Goal: Task Accomplishment & Management: Manage account settings

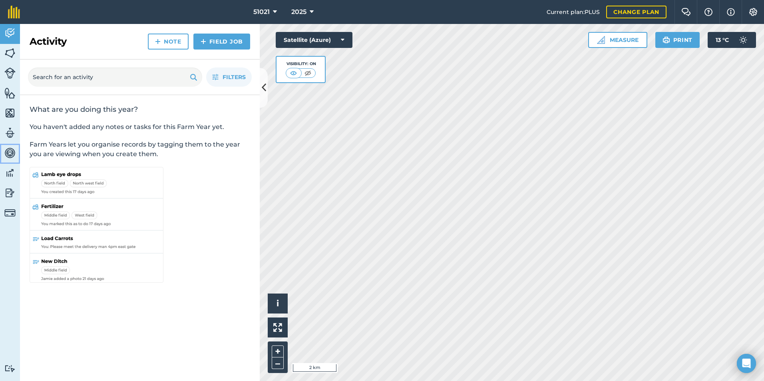
click at [11, 154] on img at bounding box center [9, 153] width 11 height 12
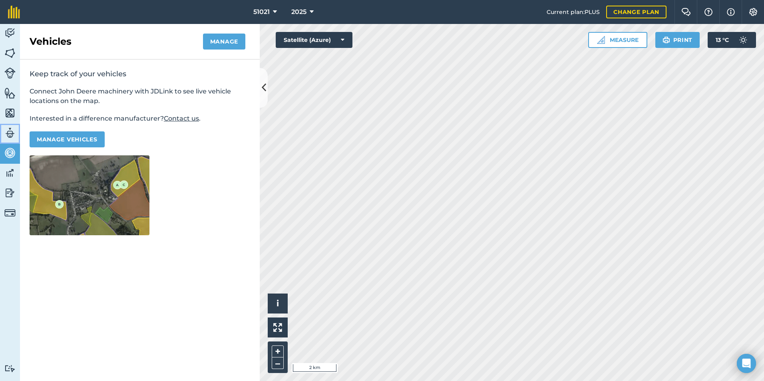
click at [9, 134] on img at bounding box center [9, 133] width 11 height 12
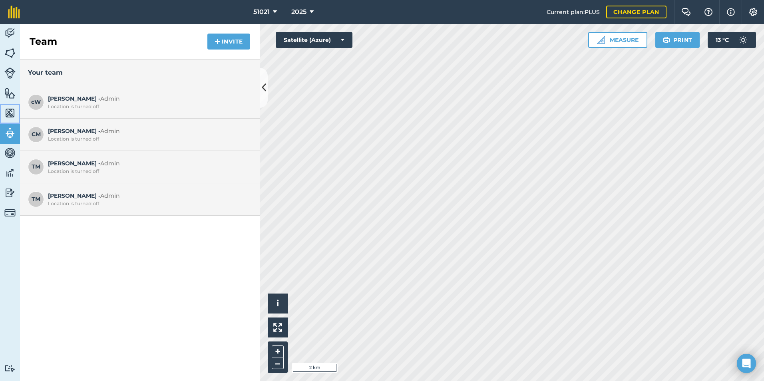
click at [9, 115] on img at bounding box center [9, 113] width 11 height 12
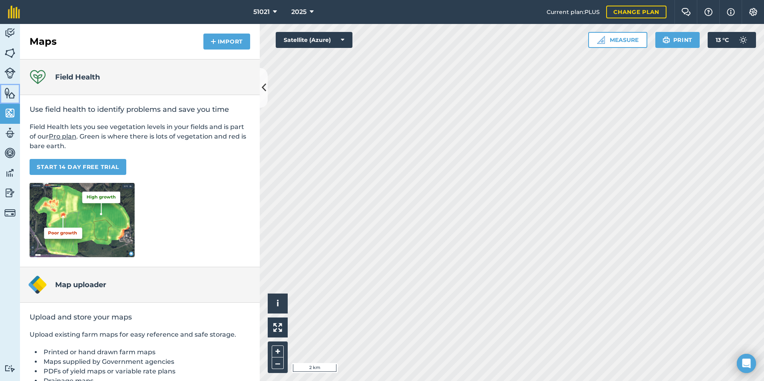
click at [10, 97] on img at bounding box center [9, 93] width 11 height 12
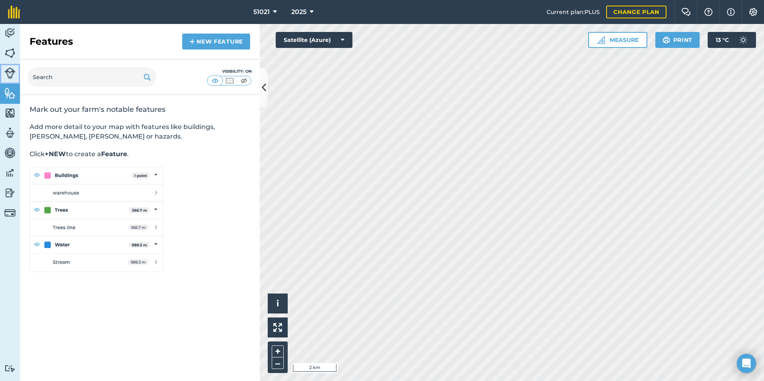
click at [10, 74] on img at bounding box center [9, 73] width 11 height 11
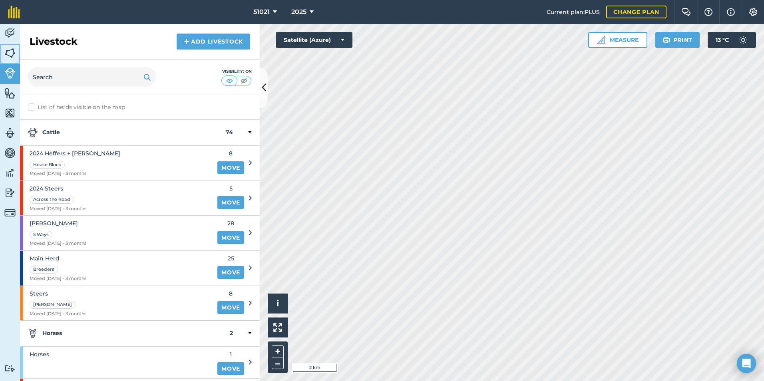
click at [8, 55] on img at bounding box center [9, 53] width 11 height 12
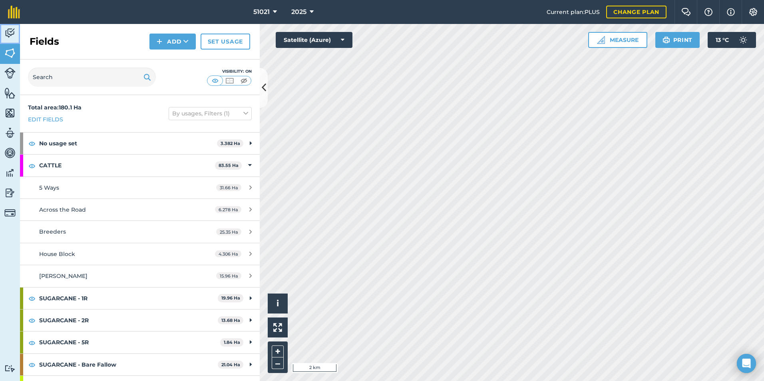
click at [9, 32] on img at bounding box center [9, 33] width 11 height 12
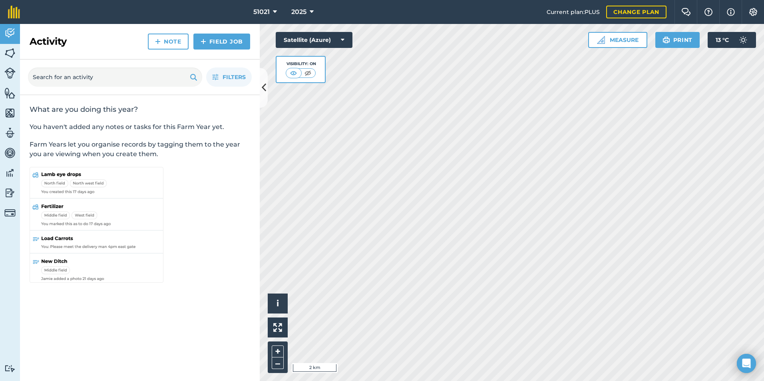
click at [258, 94] on div "Filters" at bounding box center [140, 78] width 240 height 36
click at [265, 88] on icon at bounding box center [264, 88] width 4 height 14
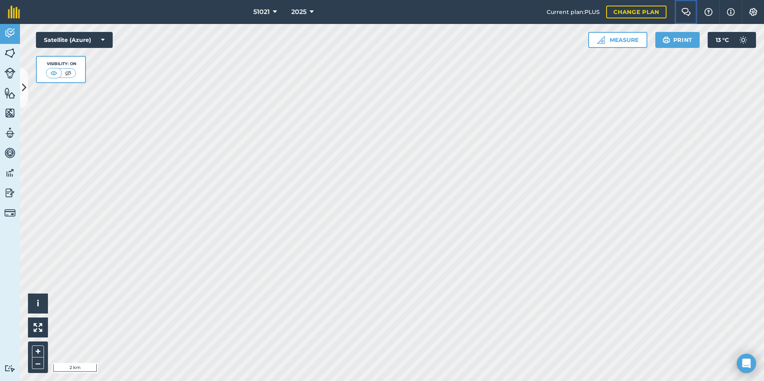
click at [684, 12] on img at bounding box center [686, 12] width 10 height 8
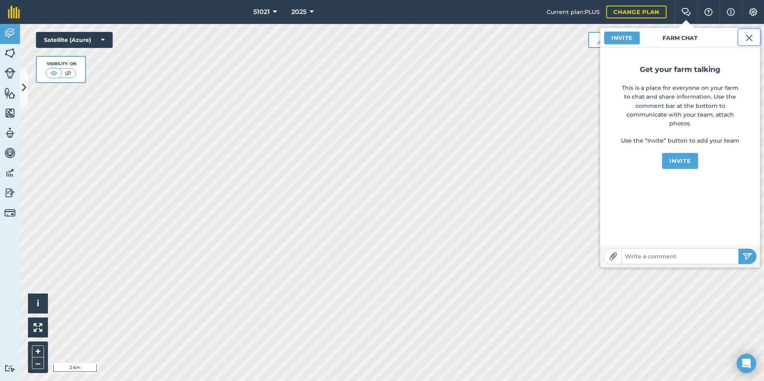
click at [750, 38] on img at bounding box center [748, 38] width 7 height 10
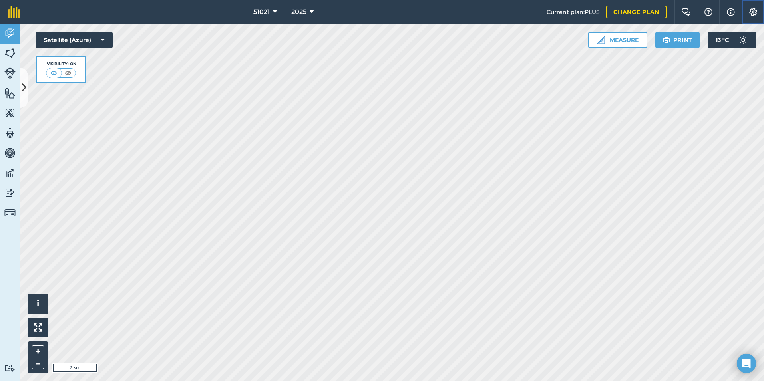
click at [751, 14] on img at bounding box center [753, 12] width 10 height 8
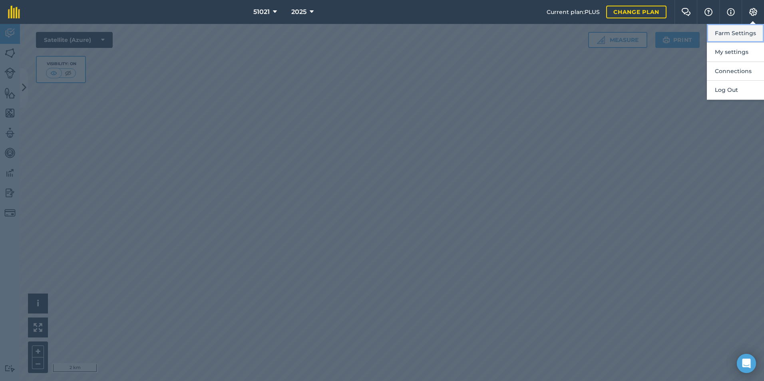
click at [738, 32] on button "Farm Settings" at bounding box center [735, 33] width 57 height 19
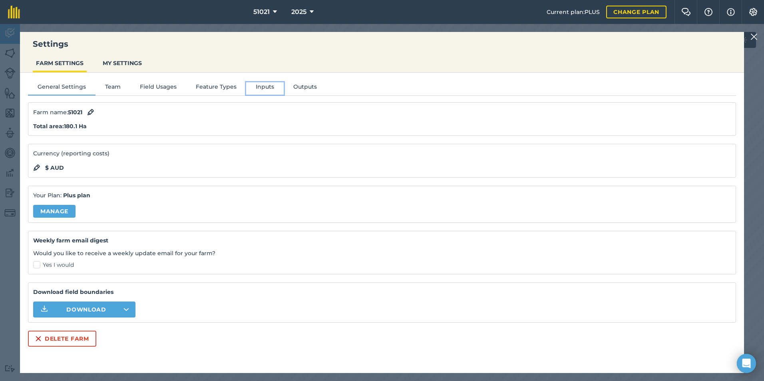
click at [258, 86] on button "Inputs" at bounding box center [265, 88] width 38 height 12
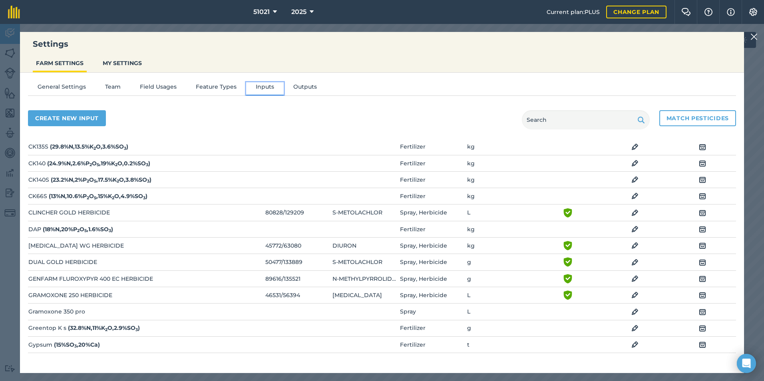
scroll to position [160, 0]
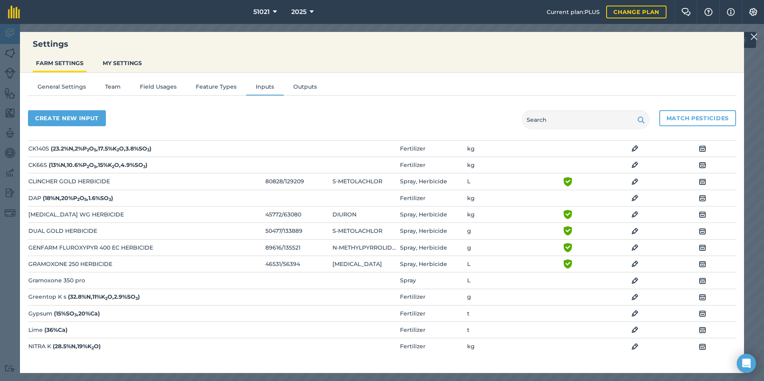
click at [631, 280] on img at bounding box center [634, 281] width 7 height 10
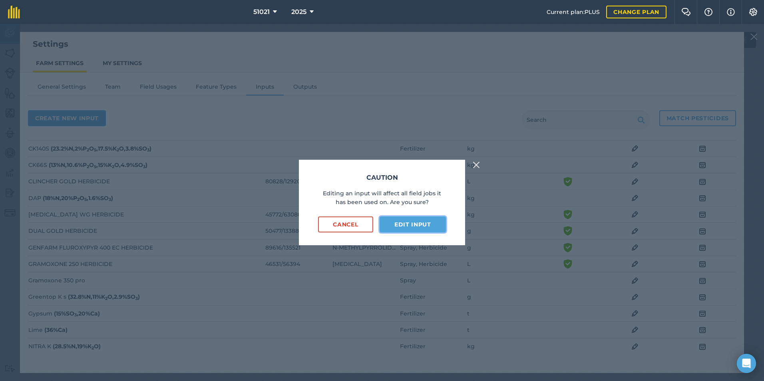
click at [419, 223] on button "Edit input" at bounding box center [413, 225] width 66 height 16
select select "LITRES"
select select "SPRAY"
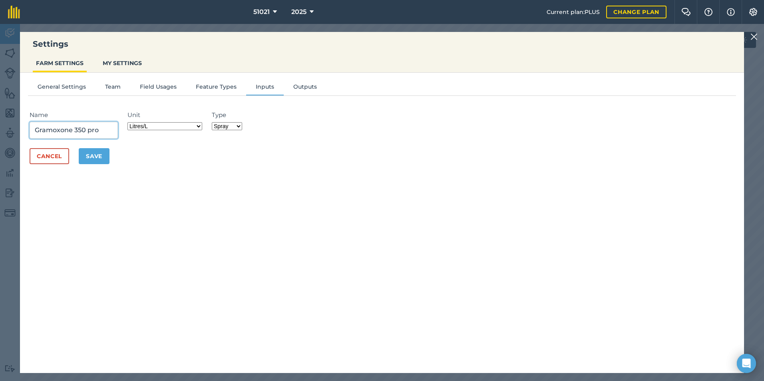
click at [80, 130] on input "Gramoxone 350 pro" at bounding box center [74, 130] width 88 height 17
drag, startPoint x: 71, startPoint y: 131, endPoint x: 40, endPoint y: 134, distance: 31.3
click at [40, 134] on input "Gramoxone 360 pro" at bounding box center [74, 130] width 88 height 17
click at [109, 129] on input "GRAMOXONE 360 pro" at bounding box center [74, 130] width 88 height 17
type input "GRAMOXONE 360 PRO"
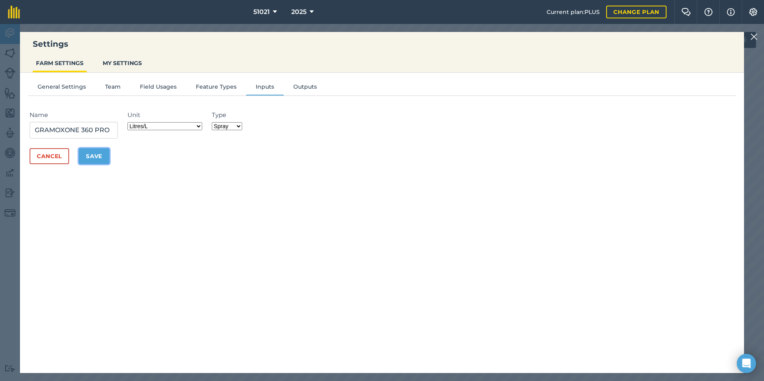
click at [103, 158] on button "Save" at bounding box center [94, 156] width 31 height 16
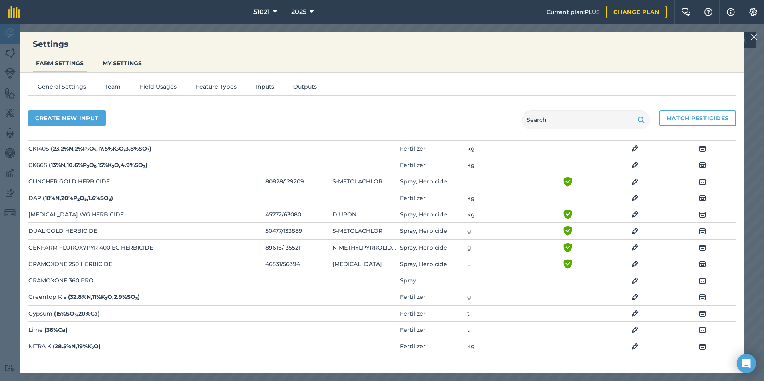
click at [631, 282] on img at bounding box center [634, 281] width 7 height 10
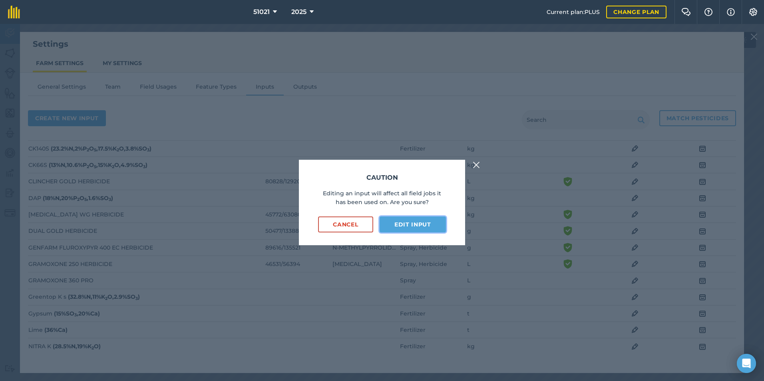
click at [423, 227] on button "Edit input" at bounding box center [413, 225] width 66 height 16
select select "LITRES"
select select "SPRAY"
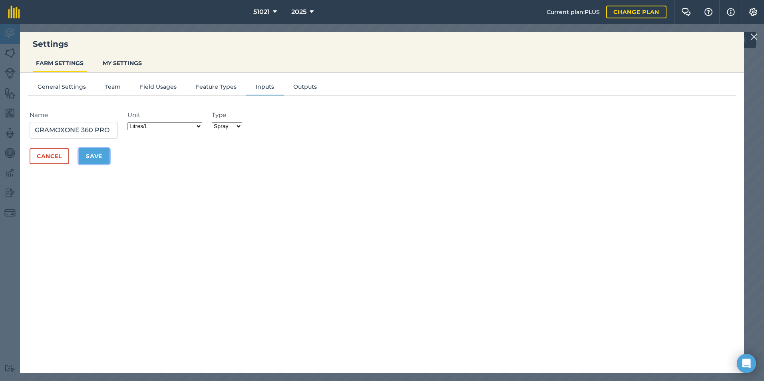
click at [93, 156] on button "Save" at bounding box center [94, 156] width 31 height 16
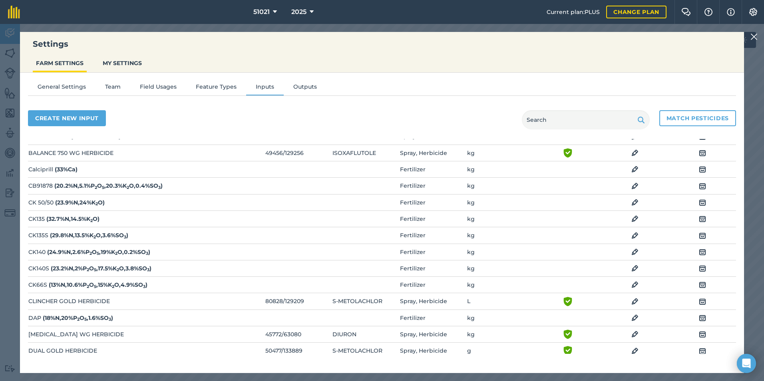
scroll to position [0, 0]
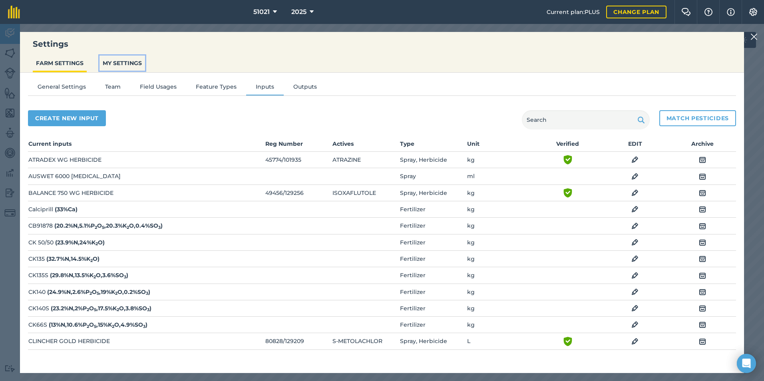
click at [131, 64] on button "MY SETTINGS" at bounding box center [122, 63] width 46 height 15
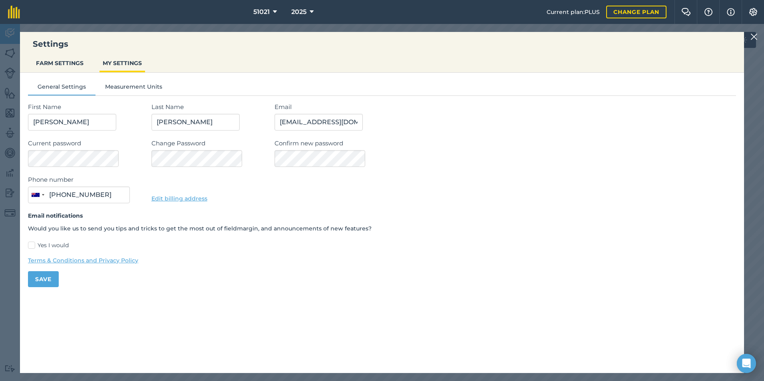
type input "0438 752 413"
click at [64, 65] on button "FARM SETTINGS" at bounding box center [60, 63] width 54 height 15
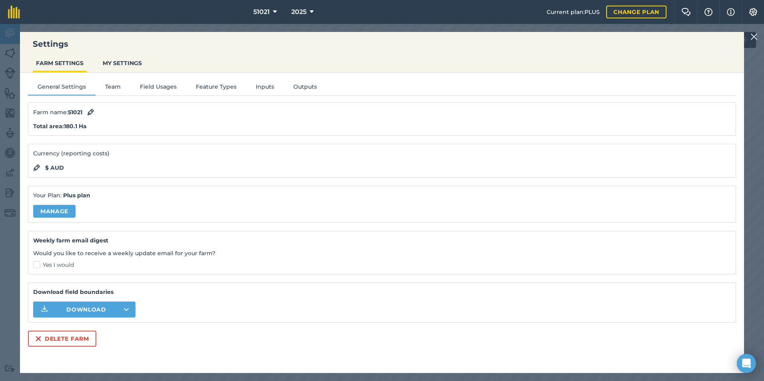
click at [756, 34] on img at bounding box center [753, 37] width 7 height 10
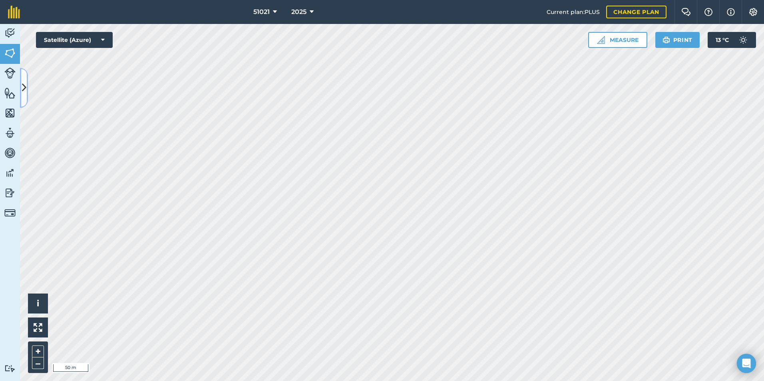
click at [23, 89] on icon at bounding box center [24, 88] width 4 height 14
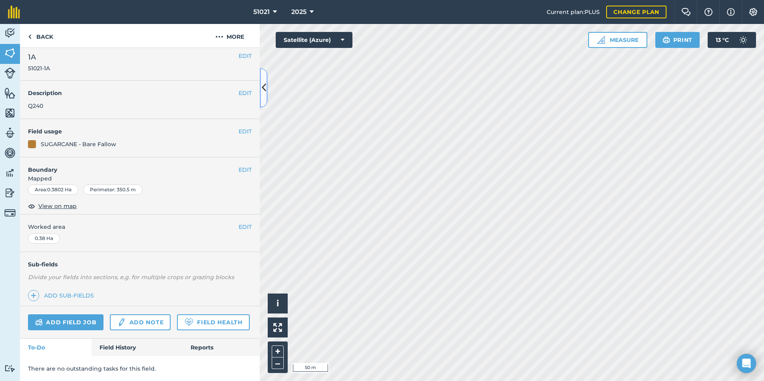
scroll to position [27, 0]
click at [111, 349] on link "Field History" at bounding box center [136, 348] width 91 height 18
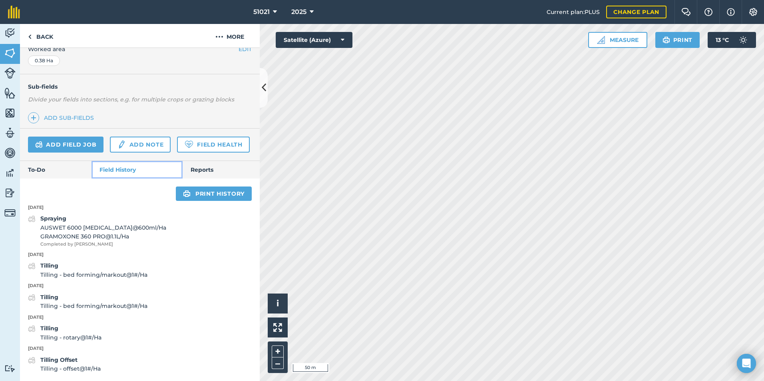
scroll to position [205, 0]
click at [750, 11] on img at bounding box center [753, 12] width 10 height 8
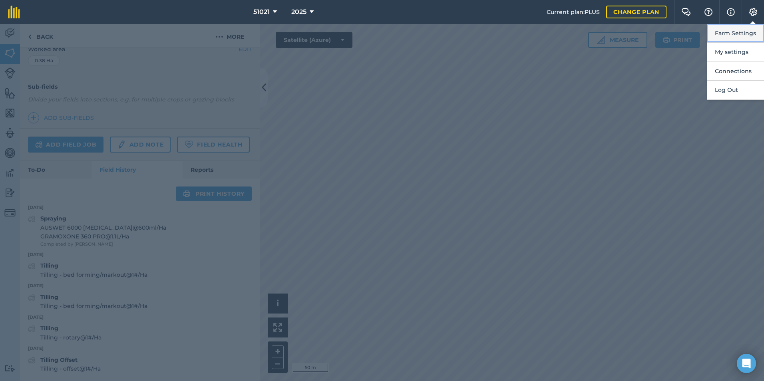
click at [732, 37] on button "Farm Settings" at bounding box center [735, 33] width 57 height 19
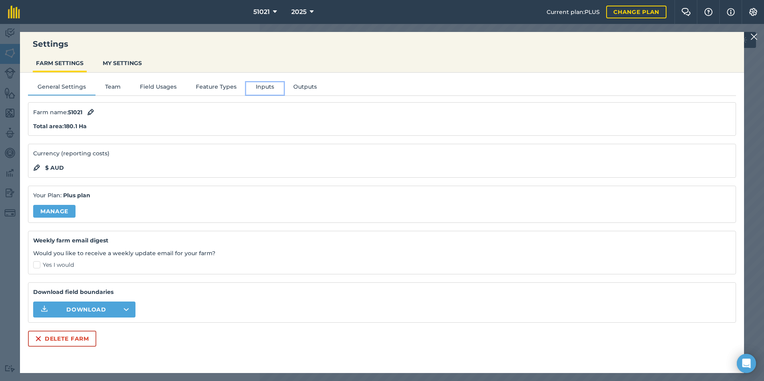
click at [260, 84] on button "Inputs" at bounding box center [265, 88] width 38 height 12
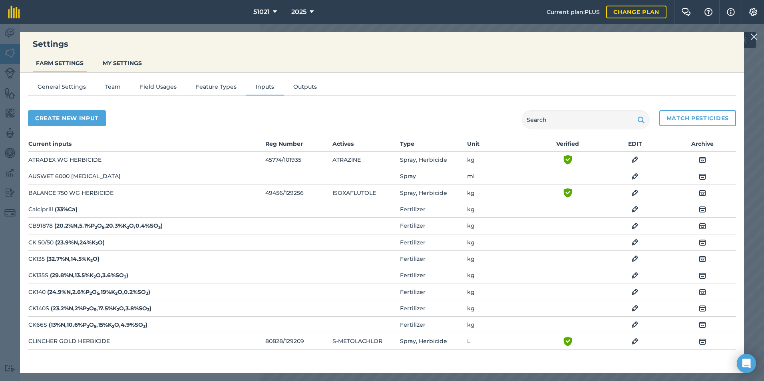
click at [631, 178] on img at bounding box center [634, 177] width 7 height 10
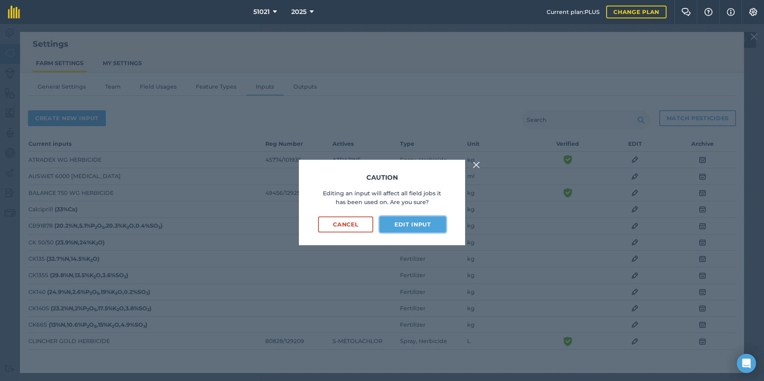
click at [406, 224] on button "Edit input" at bounding box center [413, 225] width 66 height 16
select select "MILLILITRES"
select select "SPRAY"
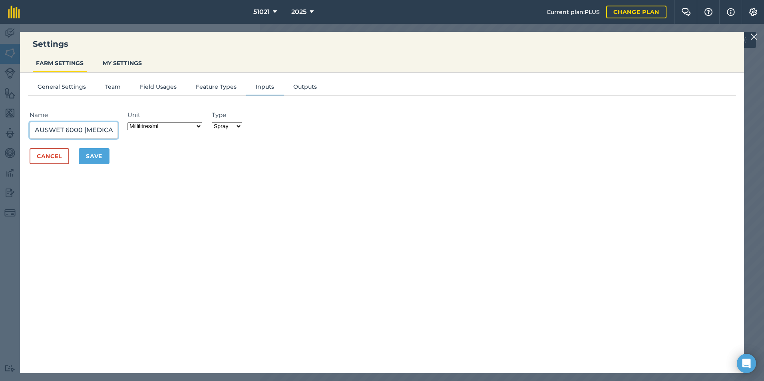
click at [80, 132] on input "AUSWET 6000 ADJUVANT" at bounding box center [74, 130] width 88 height 17
type input "AUSWET 600 ADJUVANT"
click at [97, 158] on button "Save" at bounding box center [94, 156] width 31 height 16
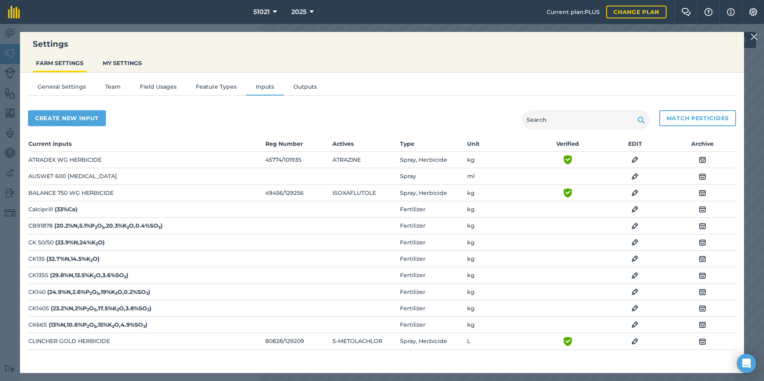
click at [752, 36] on img at bounding box center [753, 37] width 7 height 10
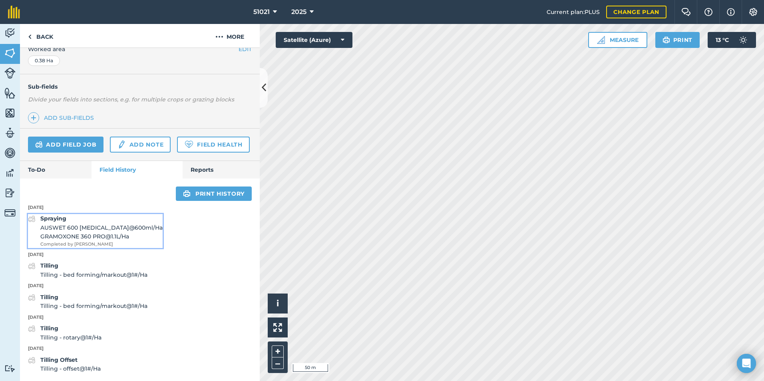
click at [66, 227] on span "AUSWET 600 ADJUVANT @ 600 ml / Ha" at bounding box center [101, 227] width 122 height 9
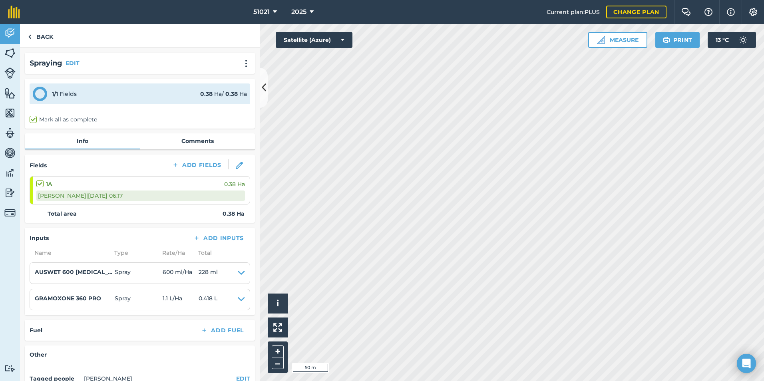
click at [55, 183] on div "1A 0.38 Ha" at bounding box center [140, 184] width 209 height 9
click at [194, 142] on link "Comments" at bounding box center [197, 140] width 115 height 15
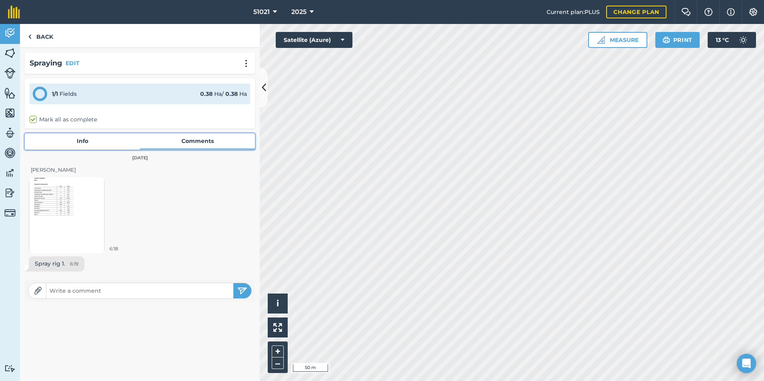
click at [81, 140] on link "Info" at bounding box center [82, 140] width 115 height 15
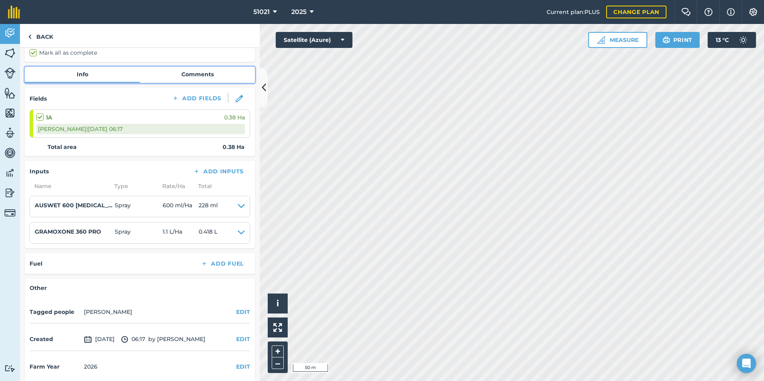
scroll to position [73, 0]
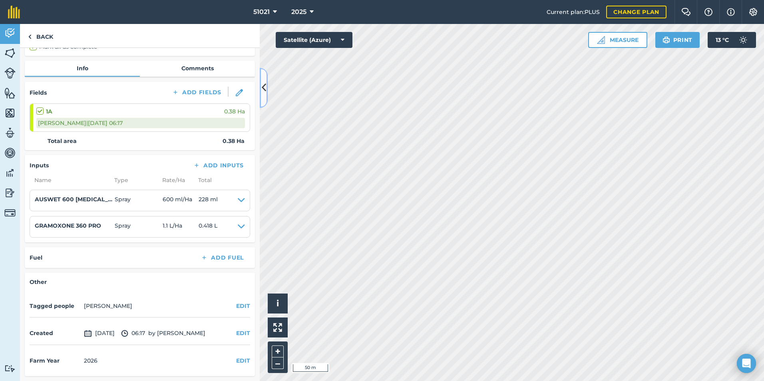
click at [261, 88] on button at bounding box center [264, 88] width 8 height 40
